Goal: Transaction & Acquisition: Purchase product/service

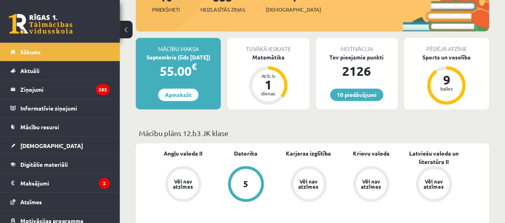
scroll to position [120, 0]
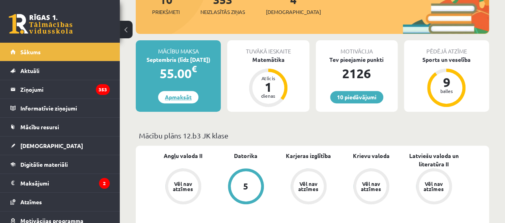
click at [176, 99] on link "Apmaksāt" at bounding box center [178, 97] width 40 height 12
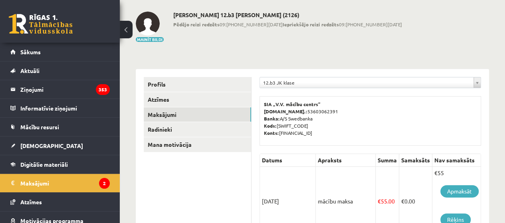
scroll to position [120, 0]
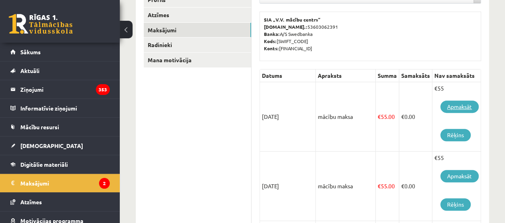
click at [456, 105] on link "Apmaksāt" at bounding box center [459, 107] width 38 height 12
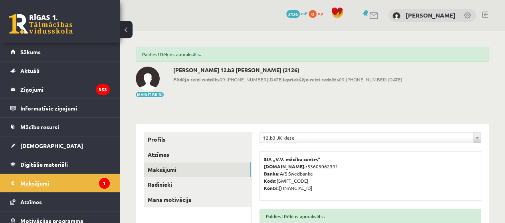
click at [42, 181] on legend "Maksājumi 1" at bounding box center [64, 183] width 89 height 18
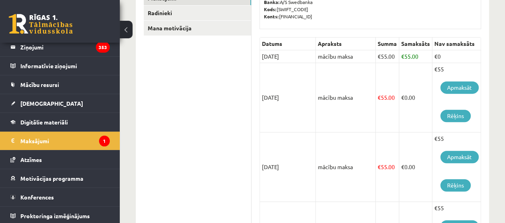
scroll to position [160, 0]
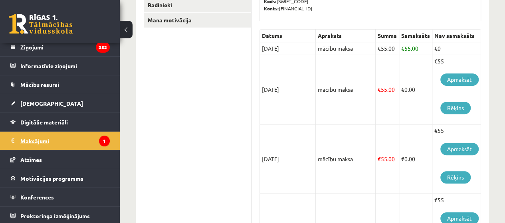
click at [51, 142] on legend "Maksājumi 1" at bounding box center [64, 141] width 89 height 18
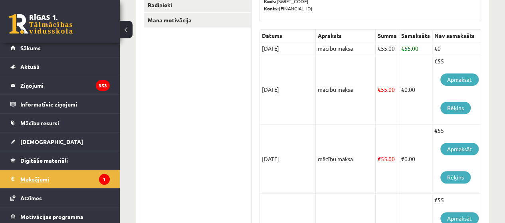
scroll to position [0, 0]
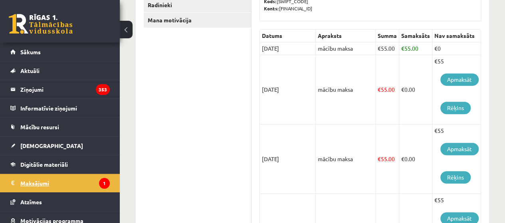
click at [41, 182] on legend "Maksājumi 1" at bounding box center [64, 183] width 89 height 18
click at [407, 47] on td "€ 55.00" at bounding box center [415, 48] width 33 height 13
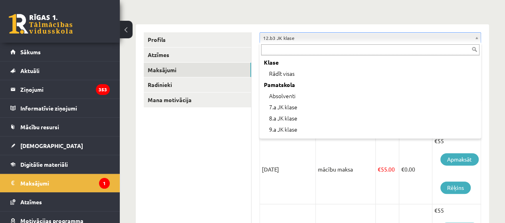
scroll to position [244, 0]
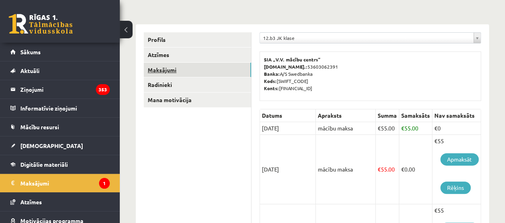
click at [202, 75] on link "Maksājumi" at bounding box center [197, 70] width 107 height 15
click at [447, 161] on link "Apmaksāt" at bounding box center [459, 159] width 38 height 12
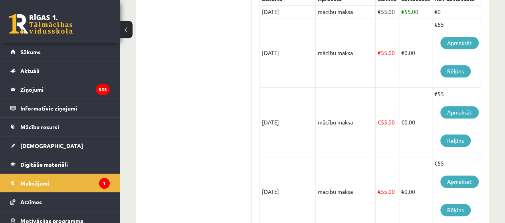
scroll to position [199, 0]
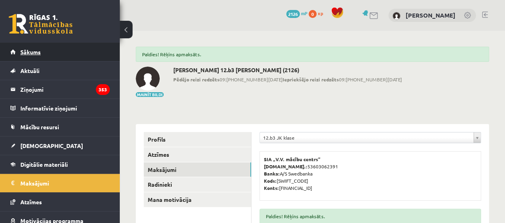
click at [27, 51] on span "Sākums" at bounding box center [30, 51] width 20 height 7
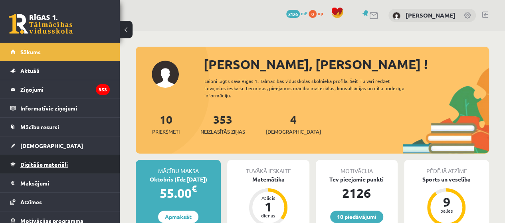
scroll to position [40, 0]
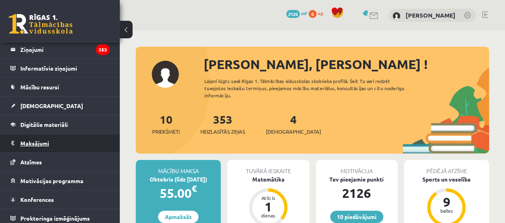
click at [44, 140] on legend "Maksājumi 0" at bounding box center [64, 143] width 89 height 18
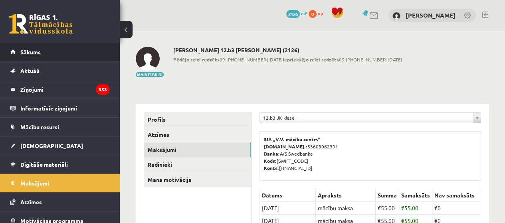
click at [35, 54] on span "Sākums" at bounding box center [30, 51] width 20 height 7
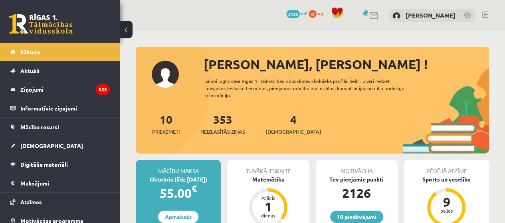
scroll to position [120, 0]
